Goal: Task Accomplishment & Management: Manage account settings

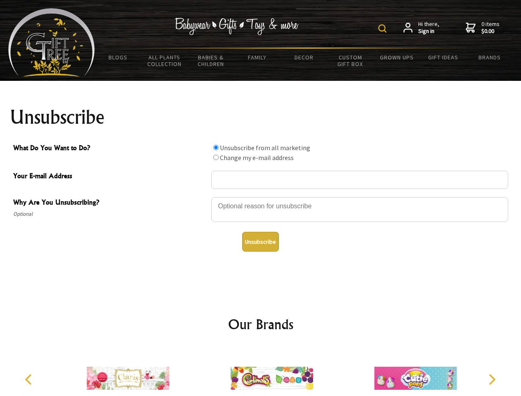
click at [384, 28] on img at bounding box center [383, 28] width 8 height 8
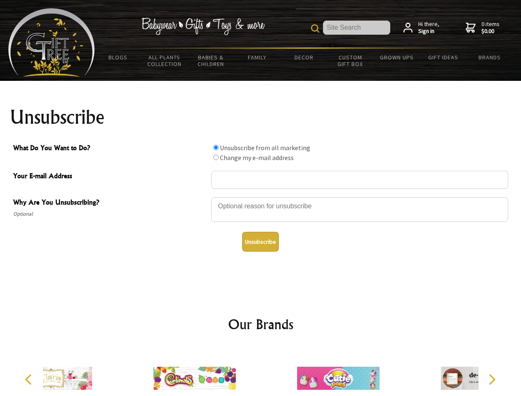
click at [261, 197] on div at bounding box center [359, 211] width 297 height 29
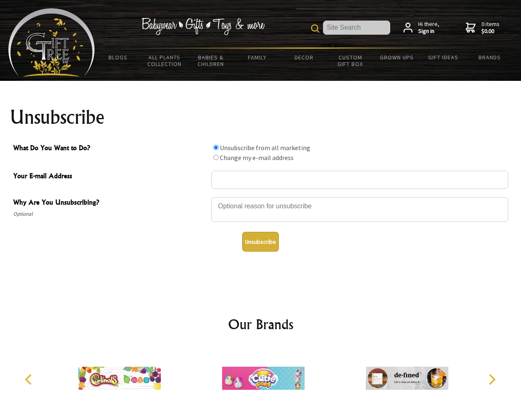
click at [216, 147] on input "What Do You Want to Do?" at bounding box center [215, 147] width 5 height 5
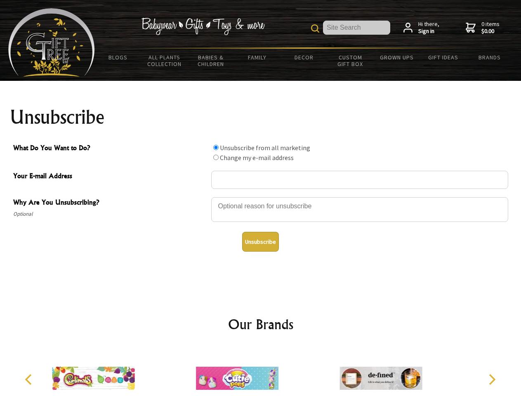
click at [216, 157] on input "What Do You Want to Do?" at bounding box center [215, 157] width 5 height 5
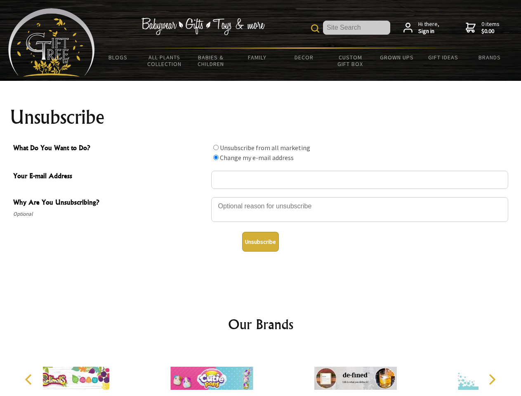
radio input "true"
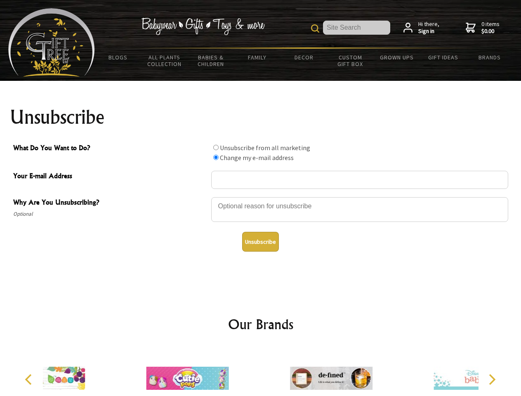
click at [261, 242] on button "Unsubscribe" at bounding box center [260, 242] width 37 height 20
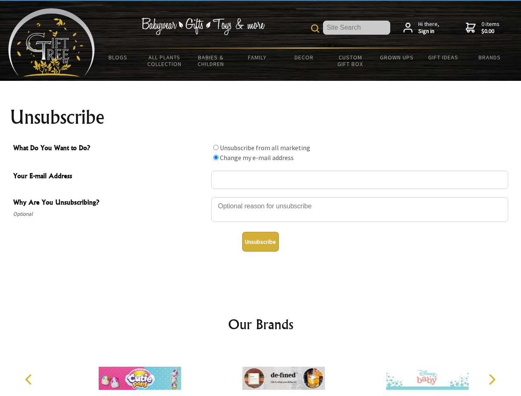
click at [261, 372] on img at bounding box center [283, 379] width 83 height 62
click at [30, 380] on icon "Previous" at bounding box center [29, 379] width 11 height 11
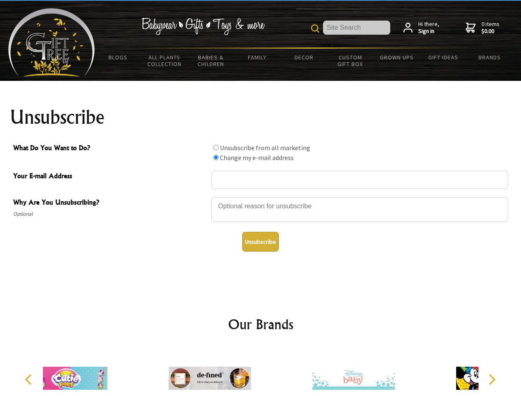
click at [492, 380] on icon "Next" at bounding box center [491, 379] width 11 height 11
